Goal: Transaction & Acquisition: Purchase product/service

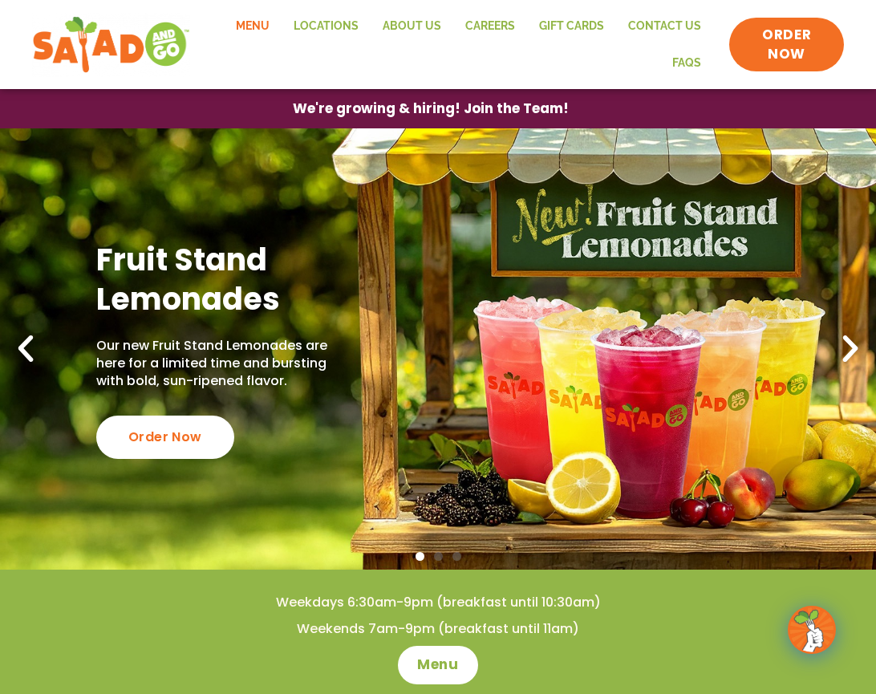
click at [267, 30] on link "Menu" at bounding box center [253, 26] width 58 height 37
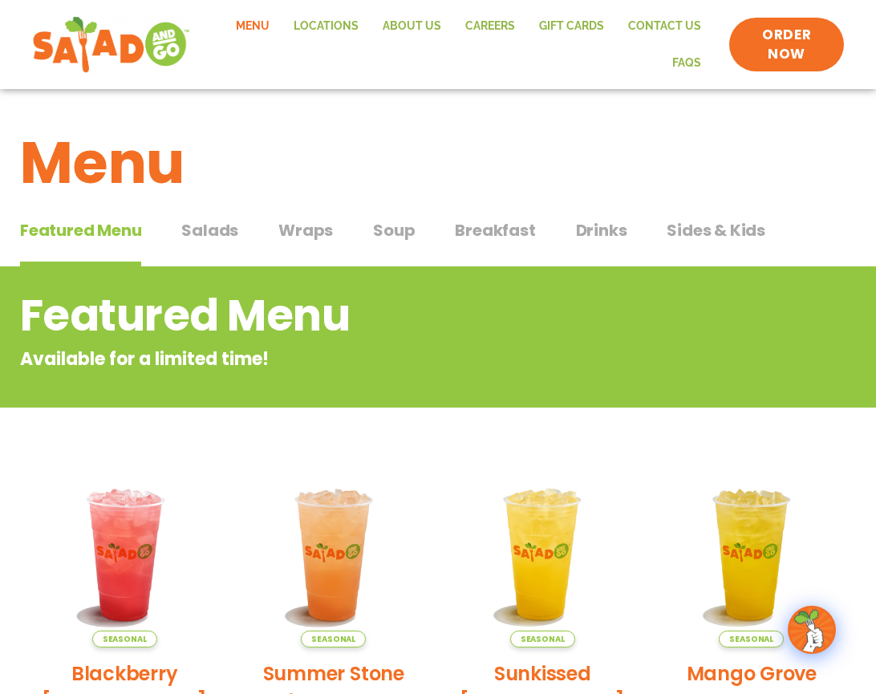
click at [225, 233] on span "Salads" at bounding box center [209, 230] width 57 height 24
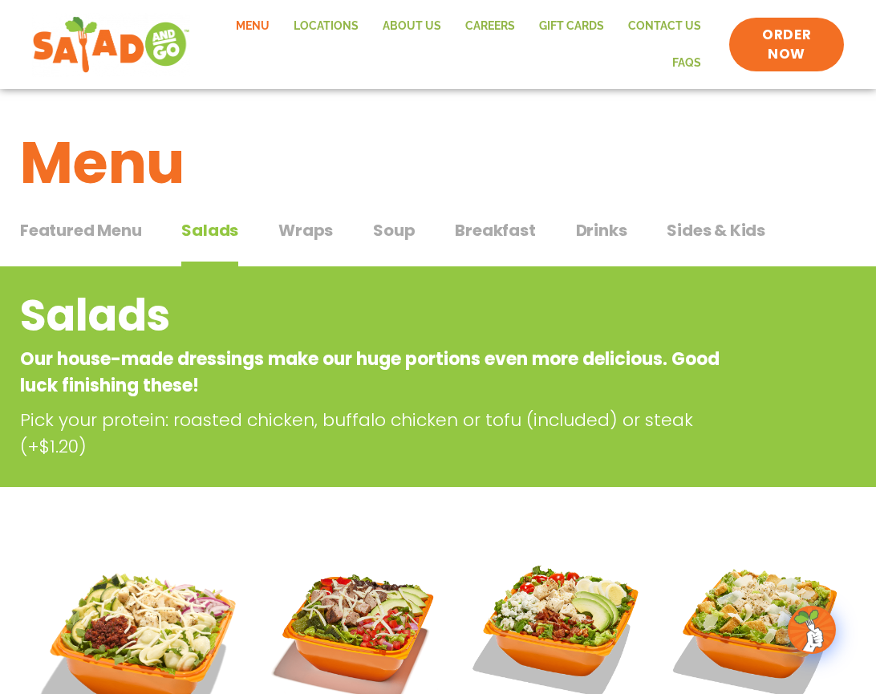
click at [303, 233] on span "Wraps" at bounding box center [305, 230] width 55 height 24
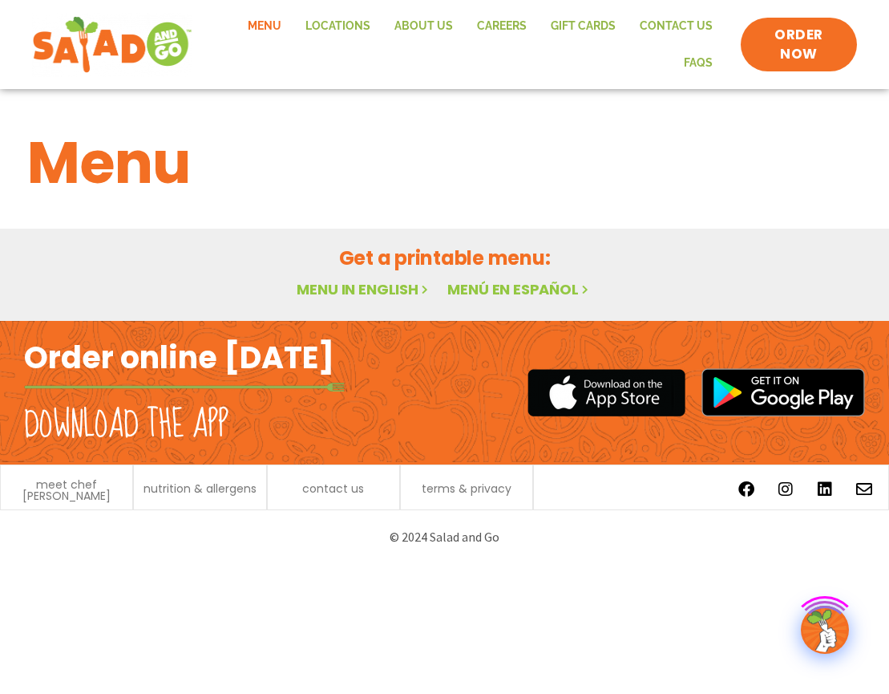
click at [791, 51] on span "ORDER NOW" at bounding box center [799, 45] width 84 height 38
